Goal: Task Accomplishment & Management: Use online tool/utility

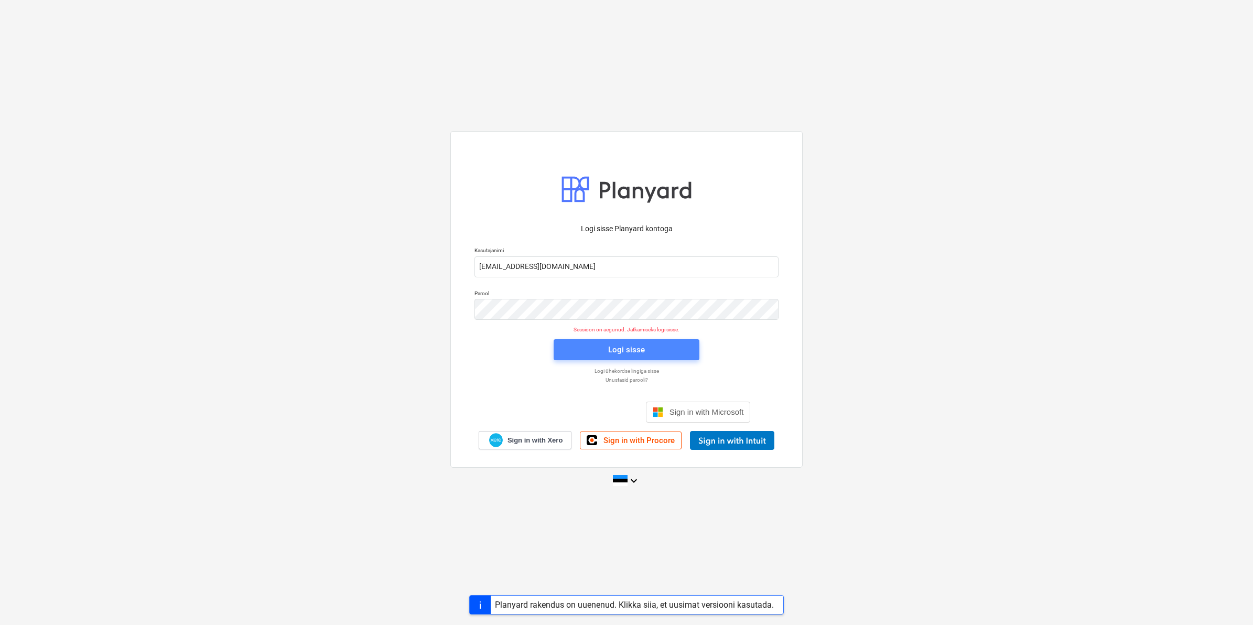
click at [632, 343] on div "Logi sisse" at bounding box center [626, 350] width 37 height 14
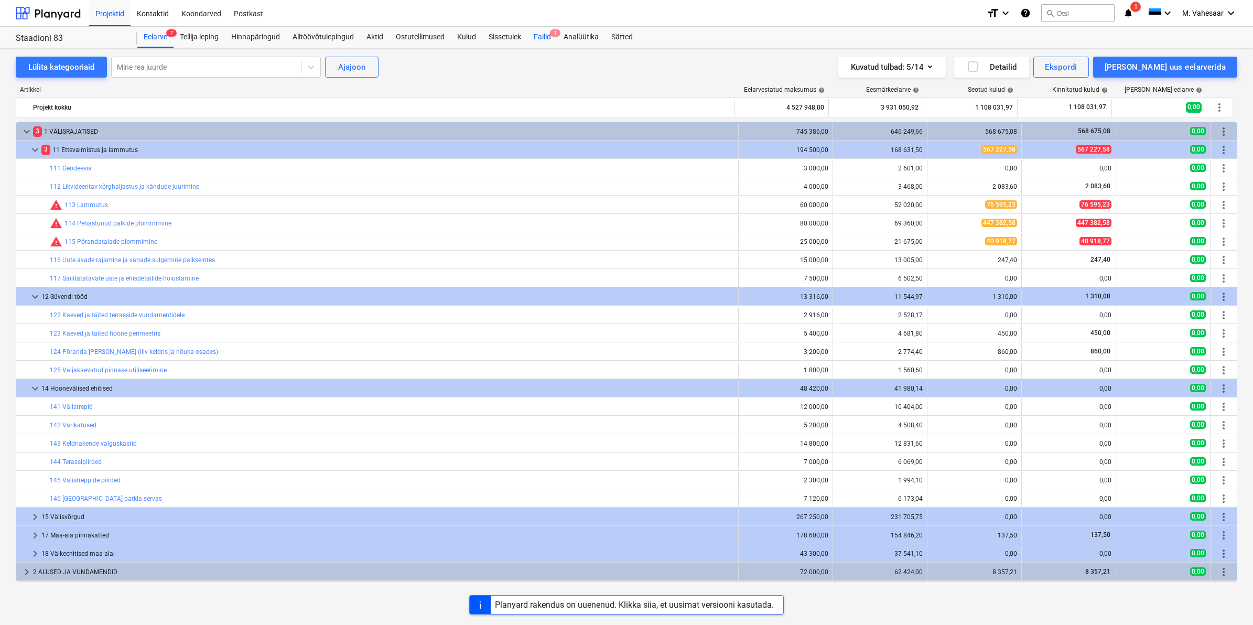
click at [548, 38] on div "Failid 1" at bounding box center [542, 37] width 30 height 21
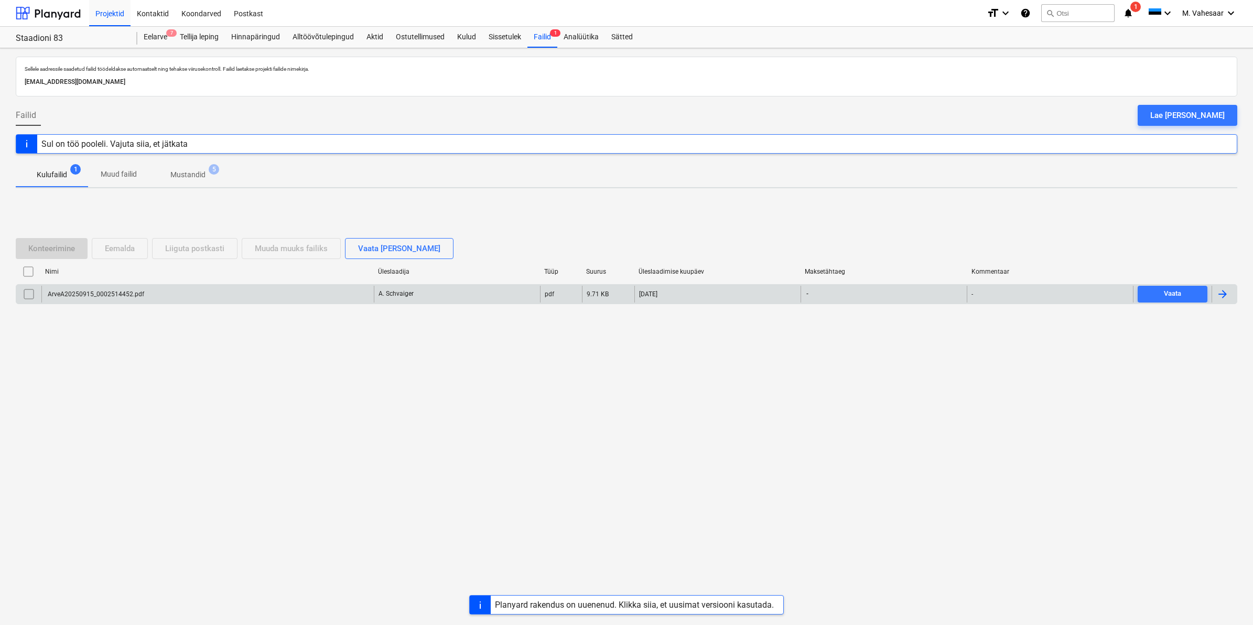
click at [111, 300] on div "ArveA20250915_0002514452.pdf" at bounding box center [207, 294] width 332 height 17
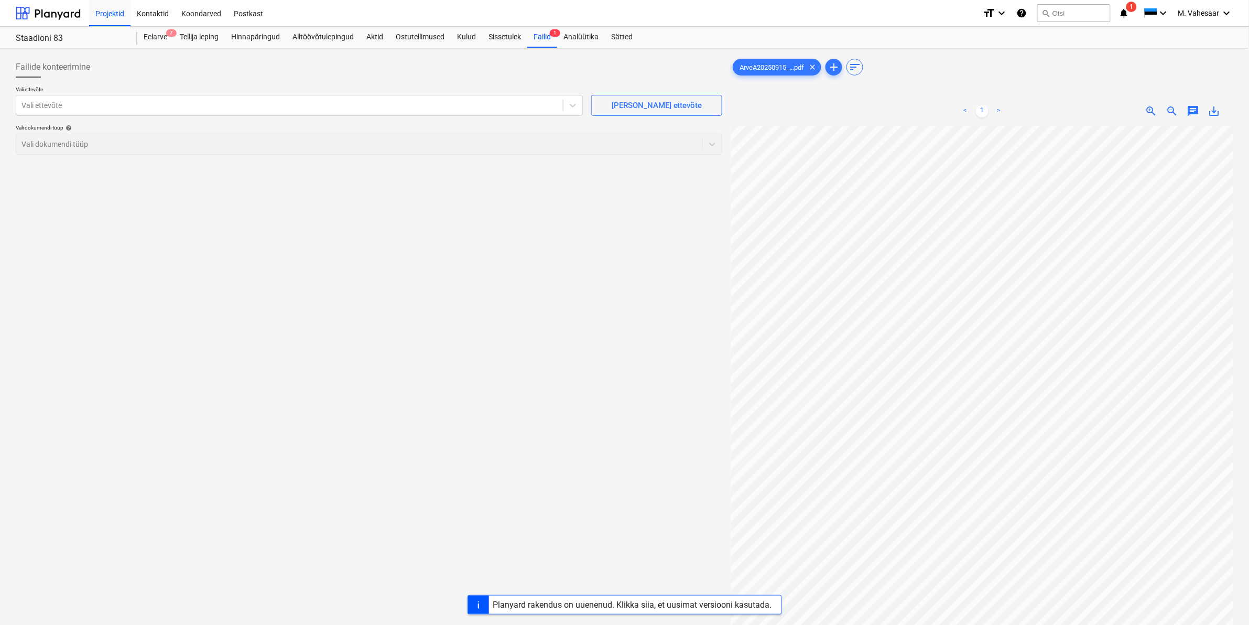
scroll to position [0, 72]
click at [235, 111] on div at bounding box center [289, 105] width 536 height 10
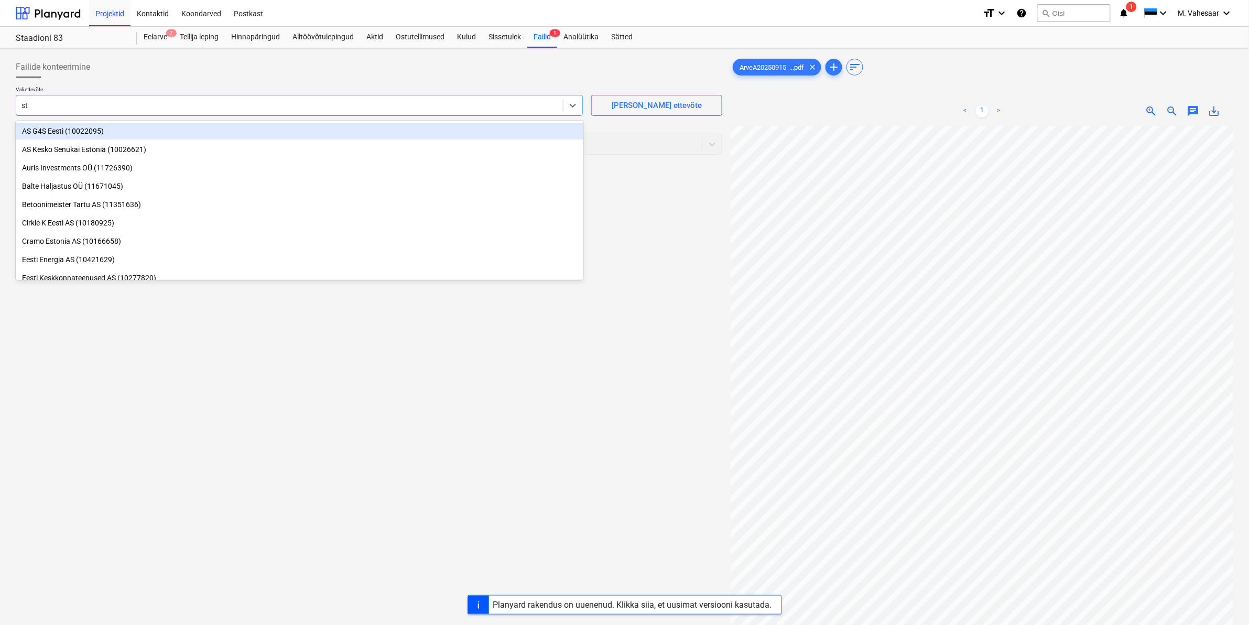
type input "str"
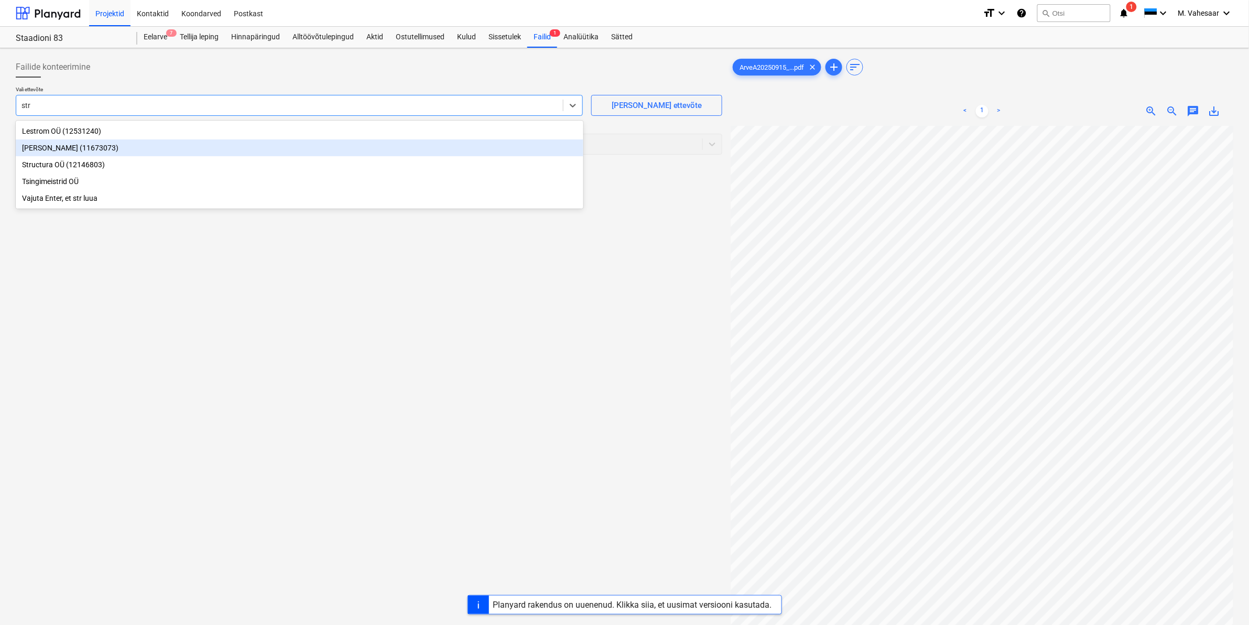
click at [90, 149] on div "[PERSON_NAME] (11673073)" at bounding box center [300, 147] width 568 height 17
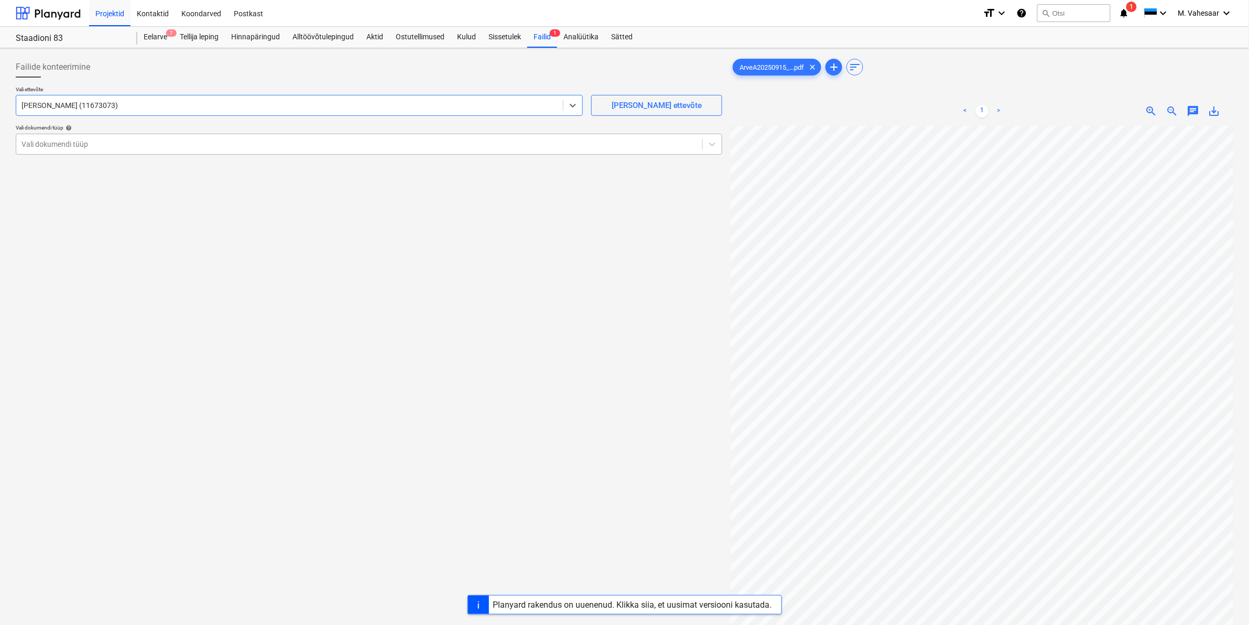
click at [61, 139] on div at bounding box center [359, 144] width 676 height 10
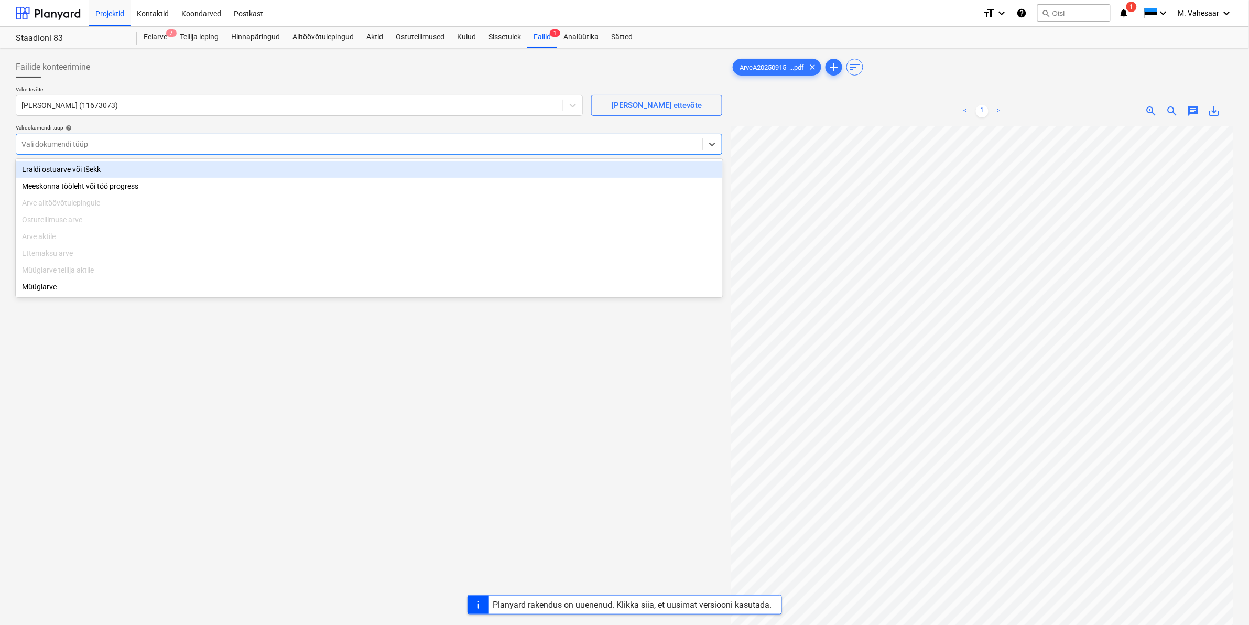
click at [58, 174] on div "Eraldi ostuarve või tšekk" at bounding box center [369, 169] width 707 height 17
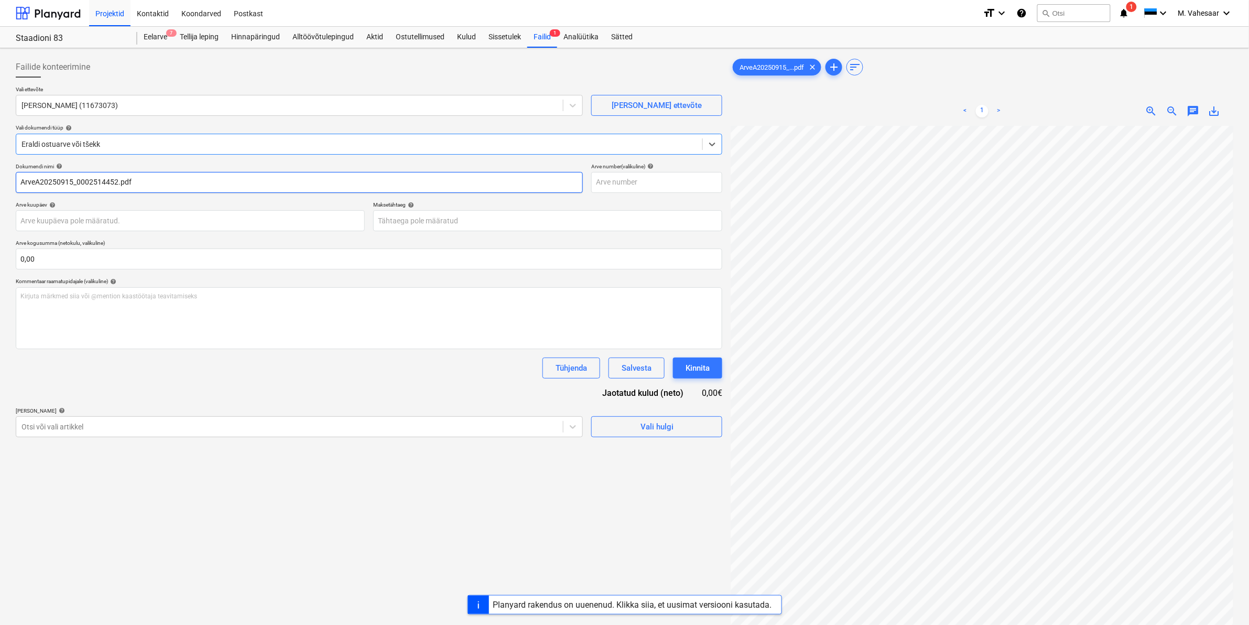
click at [16, 180] on input "ArveA20250915_0002514452.pdf" at bounding box center [299, 182] width 567 height 21
type input "[PERSON_NAME] ArveA20250915_0002514452.pdf"
click at [51, 426] on div at bounding box center [289, 427] width 536 height 10
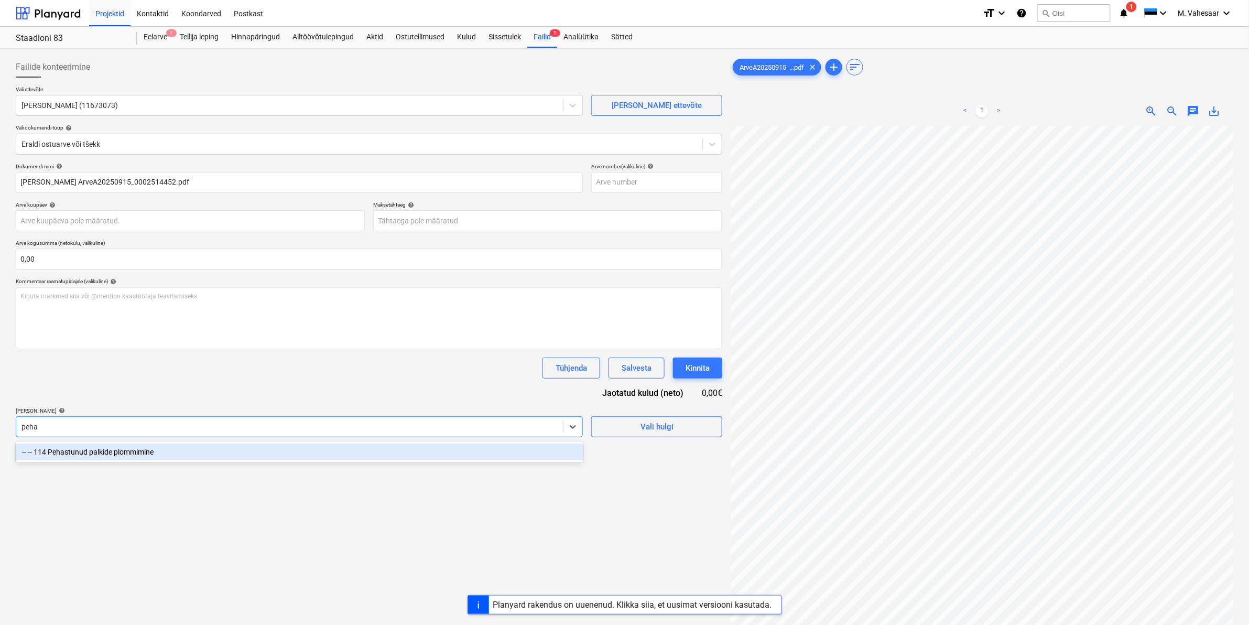
type input "pehas"
click at [85, 454] on div "-- -- 114 Pehastunud palkide plommimine" at bounding box center [300, 452] width 568 height 17
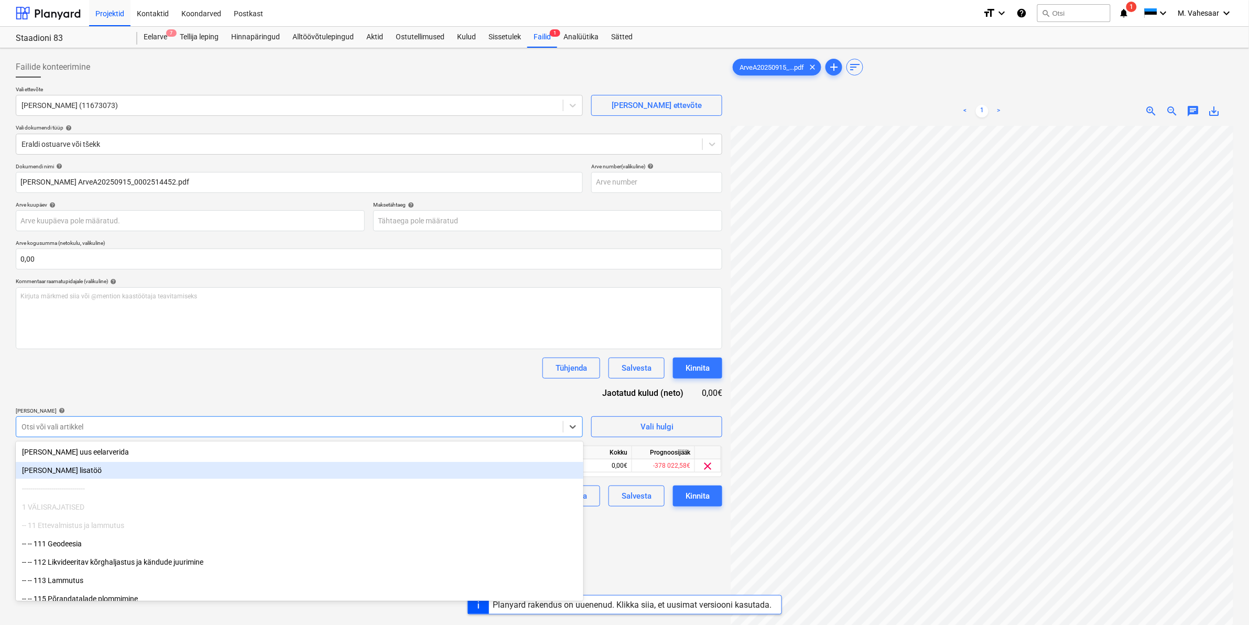
click at [629, 525] on div "Failide konteerimine Vali ettevõte [PERSON_NAME] OÜ (11673073) [PERSON_NAME] uu…" at bounding box center [369, 388] width 715 height 673
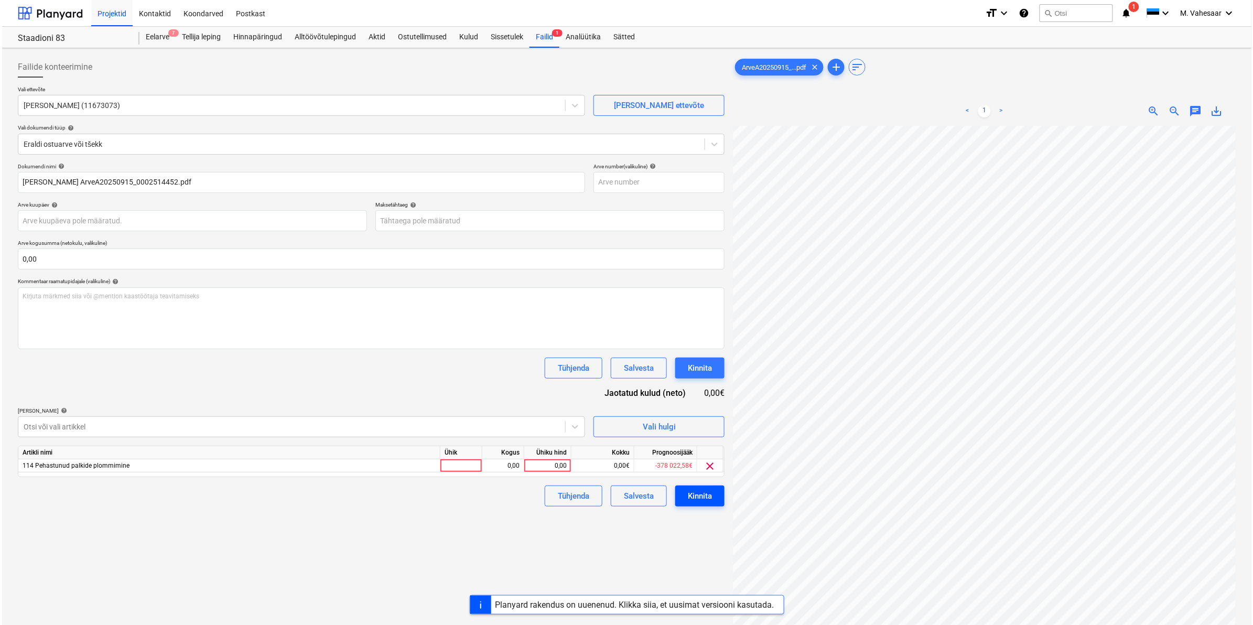
scroll to position [0, 126]
click at [530, 464] on div "0,00" at bounding box center [545, 465] width 38 height 13
type input "119,61"
click at [497, 503] on div "Tühjenda Salvesta Kinnita" at bounding box center [369, 496] width 707 height 21
click at [695, 498] on div "Kinnita" at bounding box center [698, 496] width 24 height 14
